Goal: Complete application form

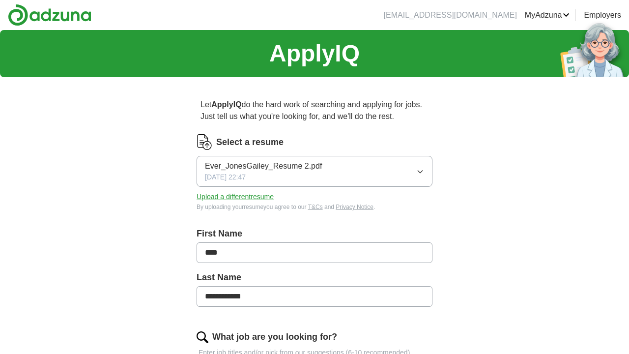
click at [263, 166] on span "Ever_JonesGailey_Resume 2.pdf" at bounding box center [263, 166] width 117 height 12
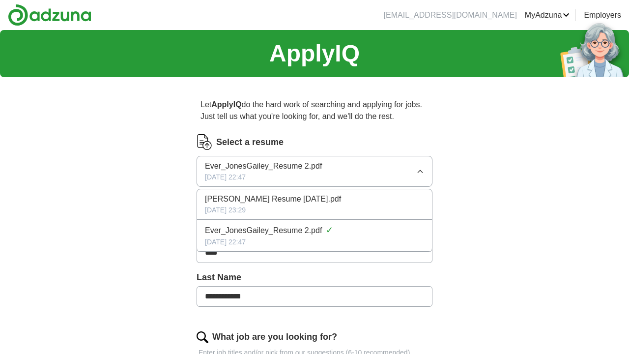
click at [241, 236] on span "Ever_JonesGailey_Resume 2.pdf" at bounding box center [263, 231] width 117 height 12
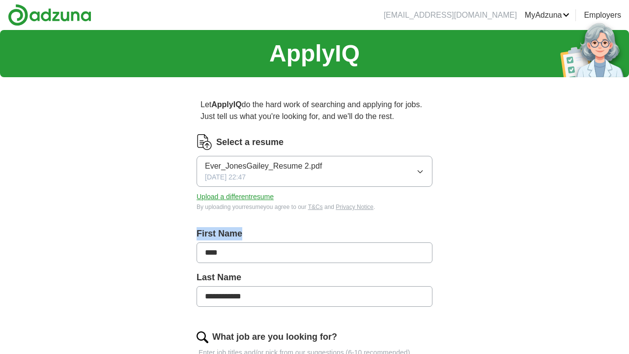
click at [241, 236] on label "First Name" at bounding box center [315, 233] width 236 height 13
click at [241, 196] on button "Upload a different resume" at bounding box center [235, 197] width 77 height 10
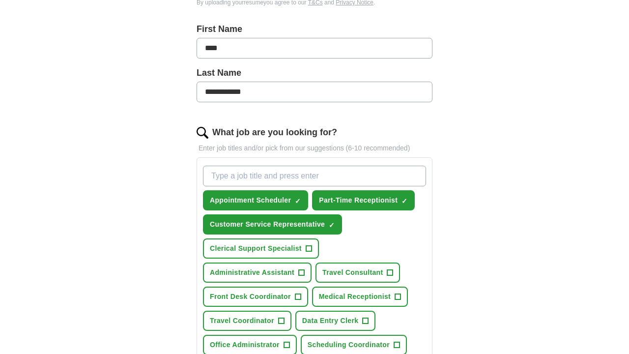
scroll to position [212, 0]
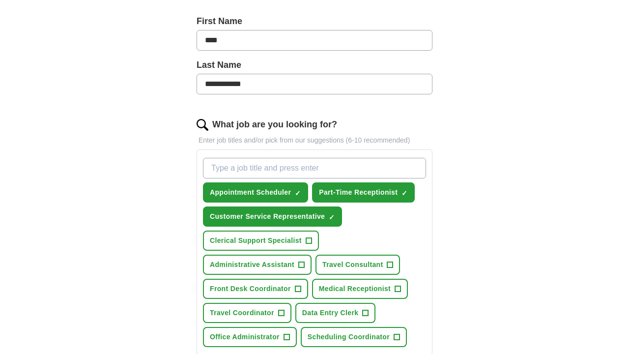
click at [363, 266] on span "Travel Consultant" at bounding box center [353, 265] width 60 height 10
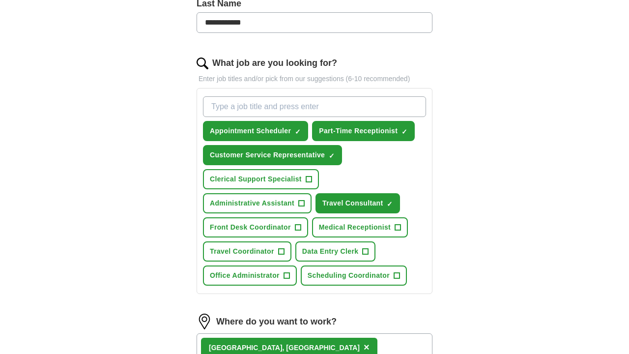
scroll to position [280, 0]
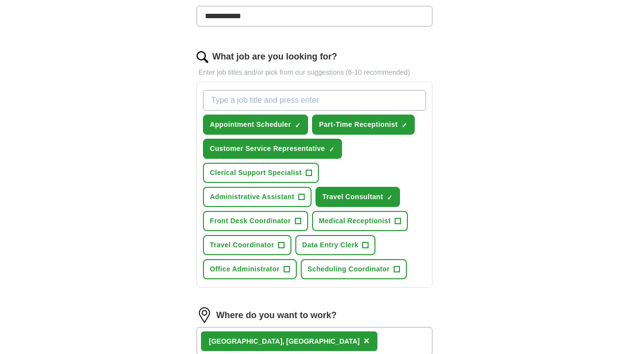
click at [234, 172] on span "Clerical Support Specialist" at bounding box center [256, 173] width 92 height 10
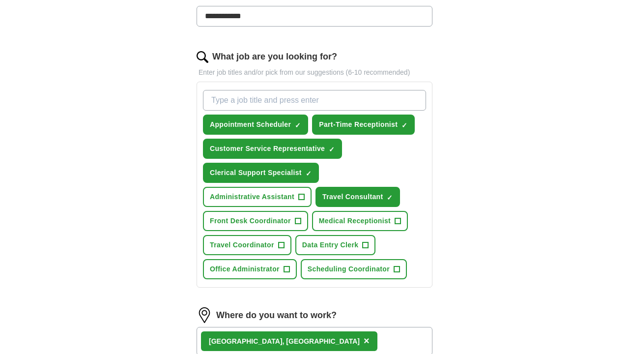
click at [380, 222] on span "Medical Receptionist" at bounding box center [355, 221] width 72 height 10
click at [259, 246] on span "Travel Coordinator" at bounding box center [242, 245] width 64 height 10
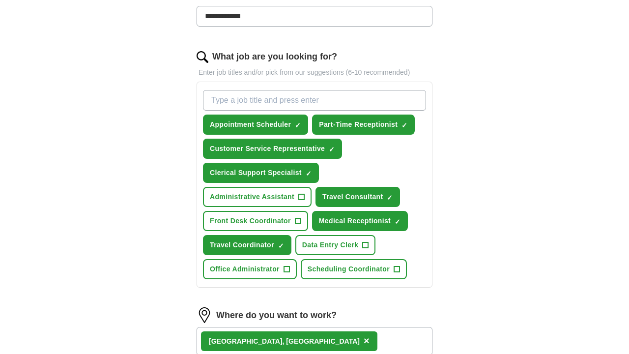
click at [244, 221] on span "Front Desk Coordinator" at bounding box center [250, 221] width 81 height 10
click at [325, 245] on span "Data Entry Clerk" at bounding box center [330, 245] width 57 height 10
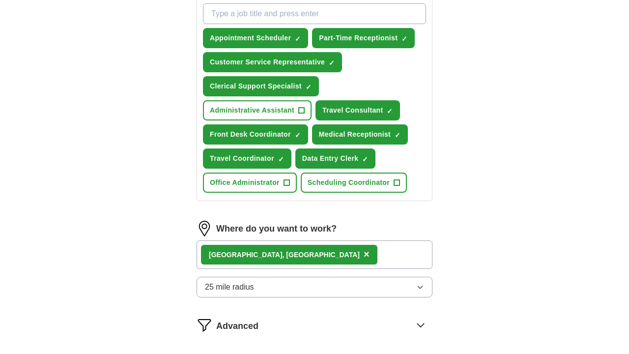
scroll to position [369, 0]
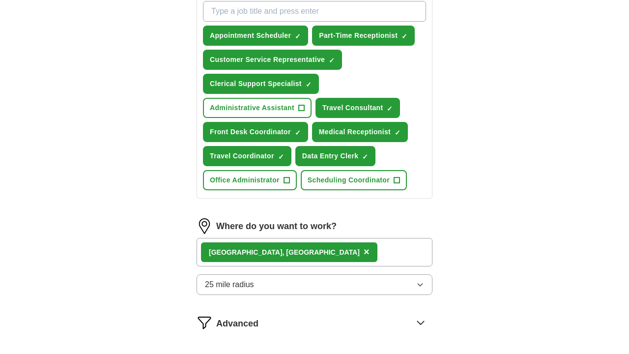
click at [255, 109] on span "Administrative Assistant" at bounding box center [252, 108] width 85 height 10
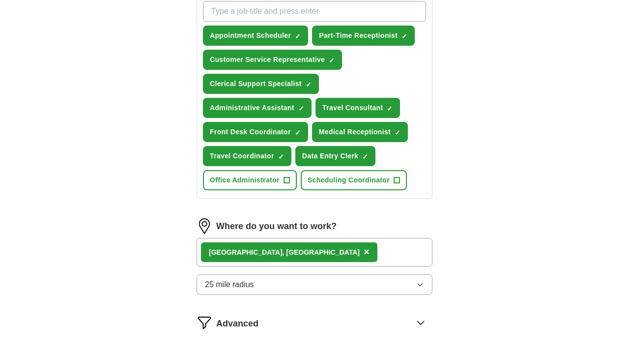
click at [460, 300] on div "**********" at bounding box center [314, 68] width 315 height 705
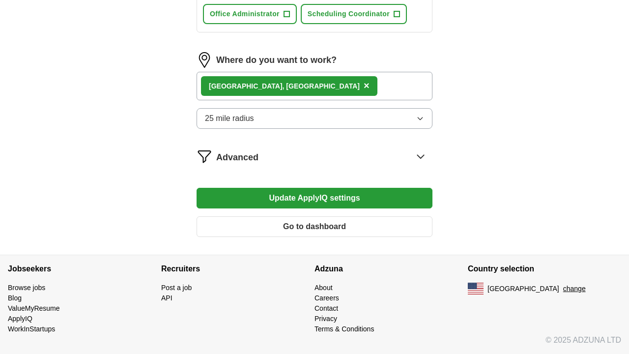
scroll to position [537, 0]
click at [289, 198] on button "Update ApplyIQ settings" at bounding box center [315, 198] width 236 height 21
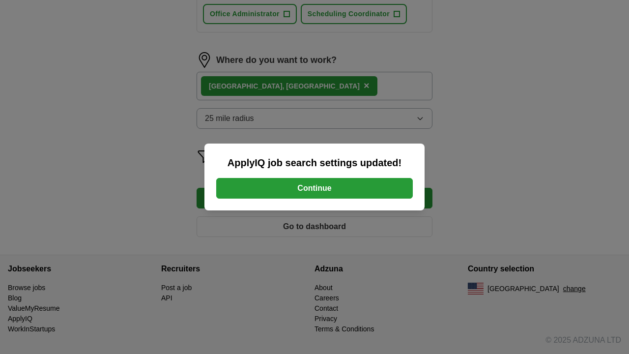
click at [318, 186] on button "Continue" at bounding box center [314, 188] width 197 height 21
